Goal: Task Accomplishment & Management: Use online tool/utility

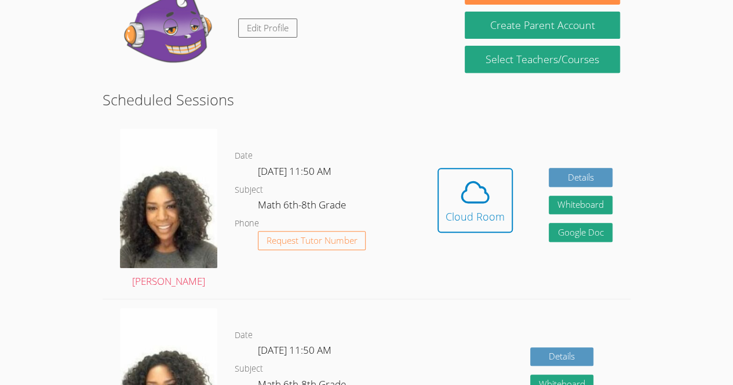
scroll to position [218, 0]
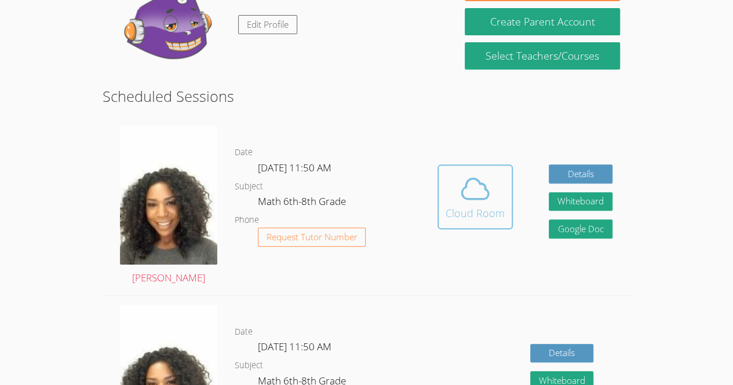
click at [483, 188] on icon at bounding box center [475, 189] width 27 height 20
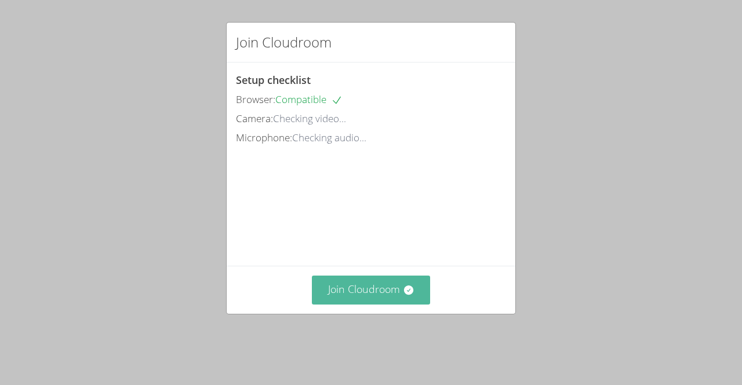
click at [363, 304] on button "Join Cloudroom" at bounding box center [371, 290] width 119 height 28
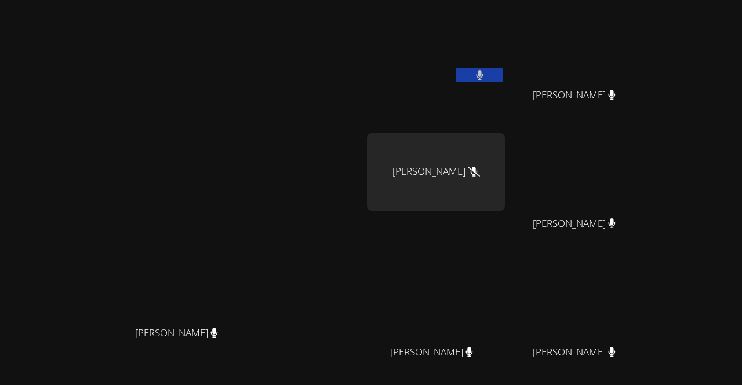
scroll to position [101, 0]
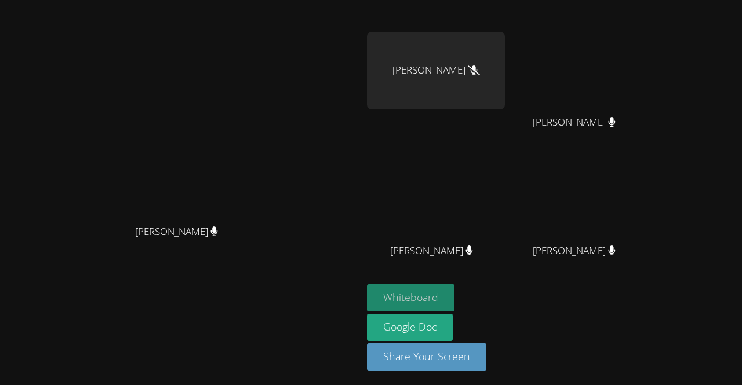
click at [454, 301] on button "Whiteboard" at bounding box center [411, 298] width 88 height 27
click at [218, 236] on icon at bounding box center [214, 232] width 7 height 10
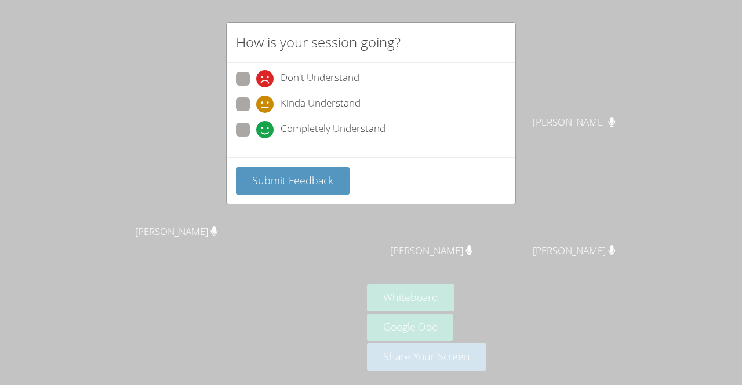
click at [254, 134] on label "Completely Understand" at bounding box center [311, 131] width 150 height 16
click at [256, 133] on input "Completely Understand" at bounding box center [261, 128] width 10 height 10
radio input "true"
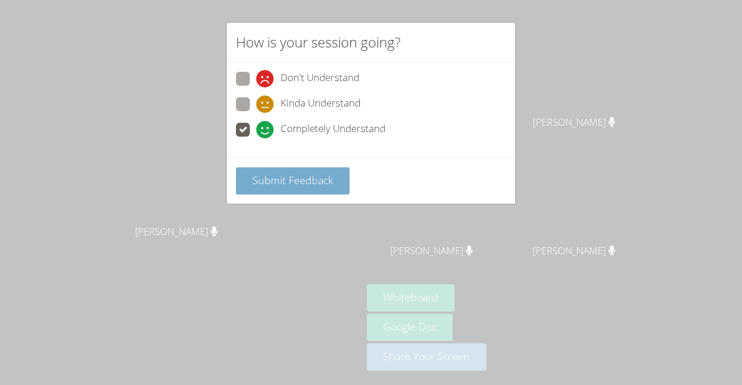
click at [285, 187] on button "Submit Feedback" at bounding box center [293, 180] width 114 height 27
